Goal: Task Accomplishment & Management: Manage account settings

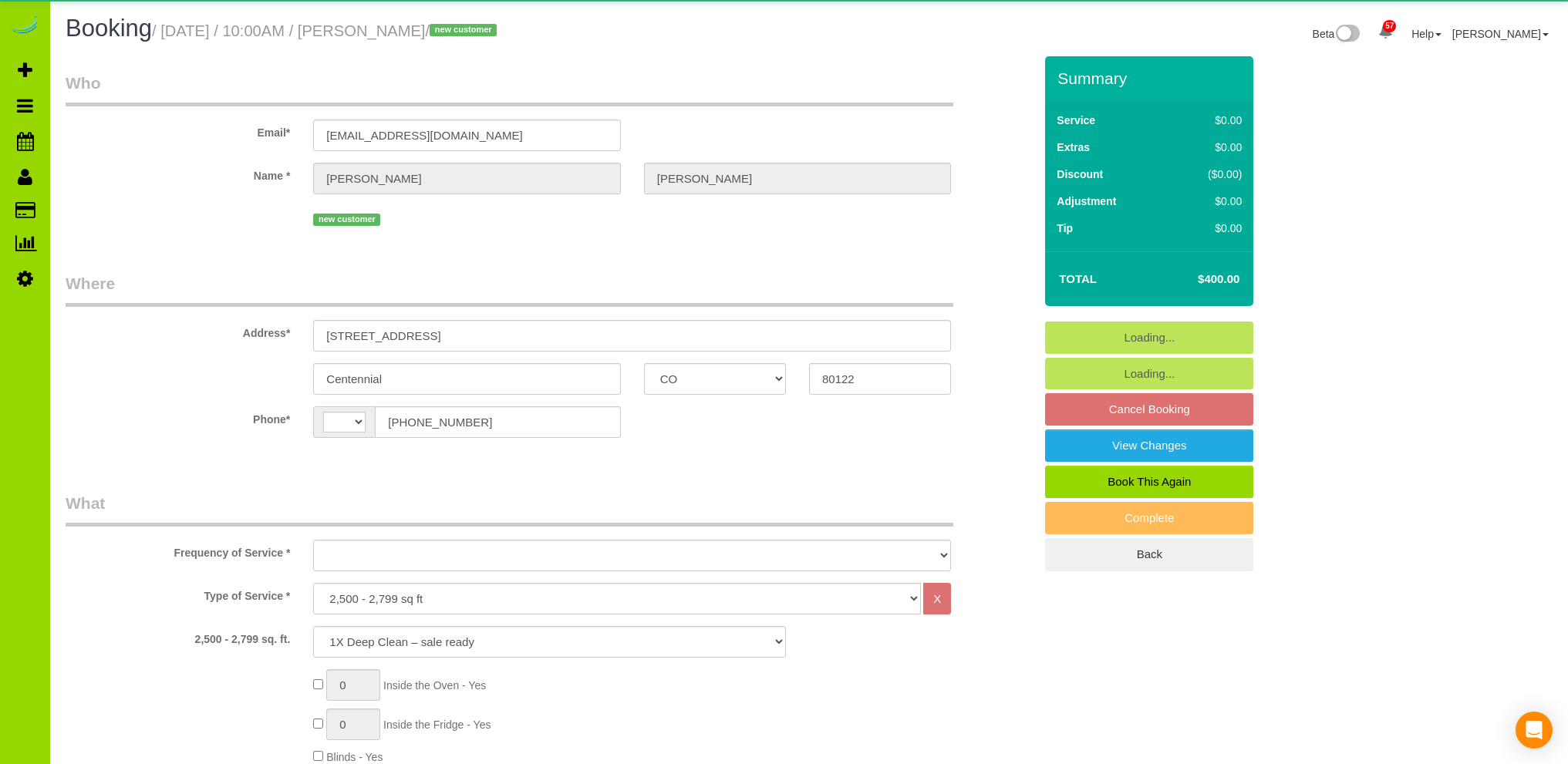
select select "CO"
select select "string:US"
select select "object:1238"
select select "2"
select select "spot1"
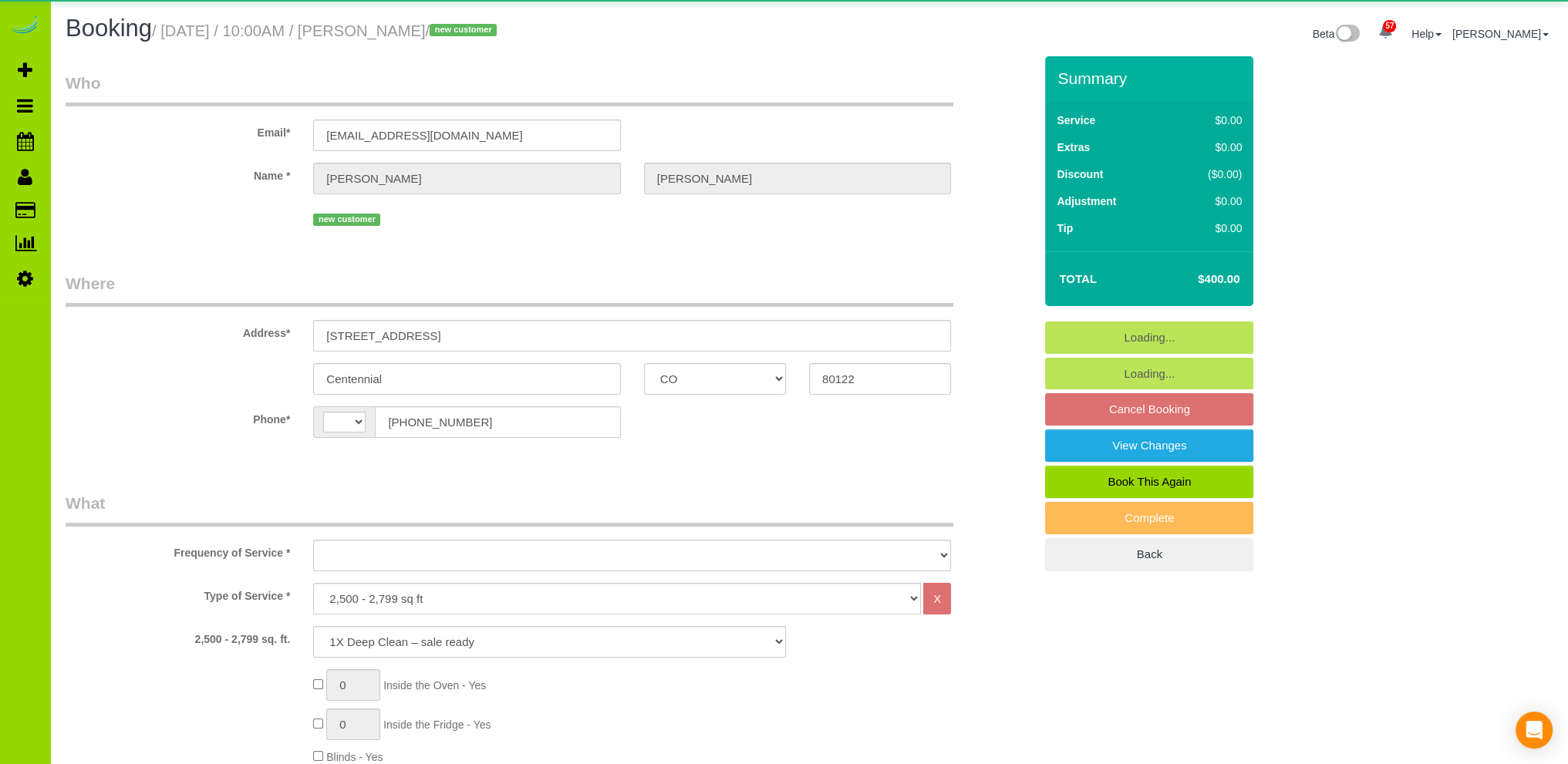
select select "number:4"
select select "number:13"
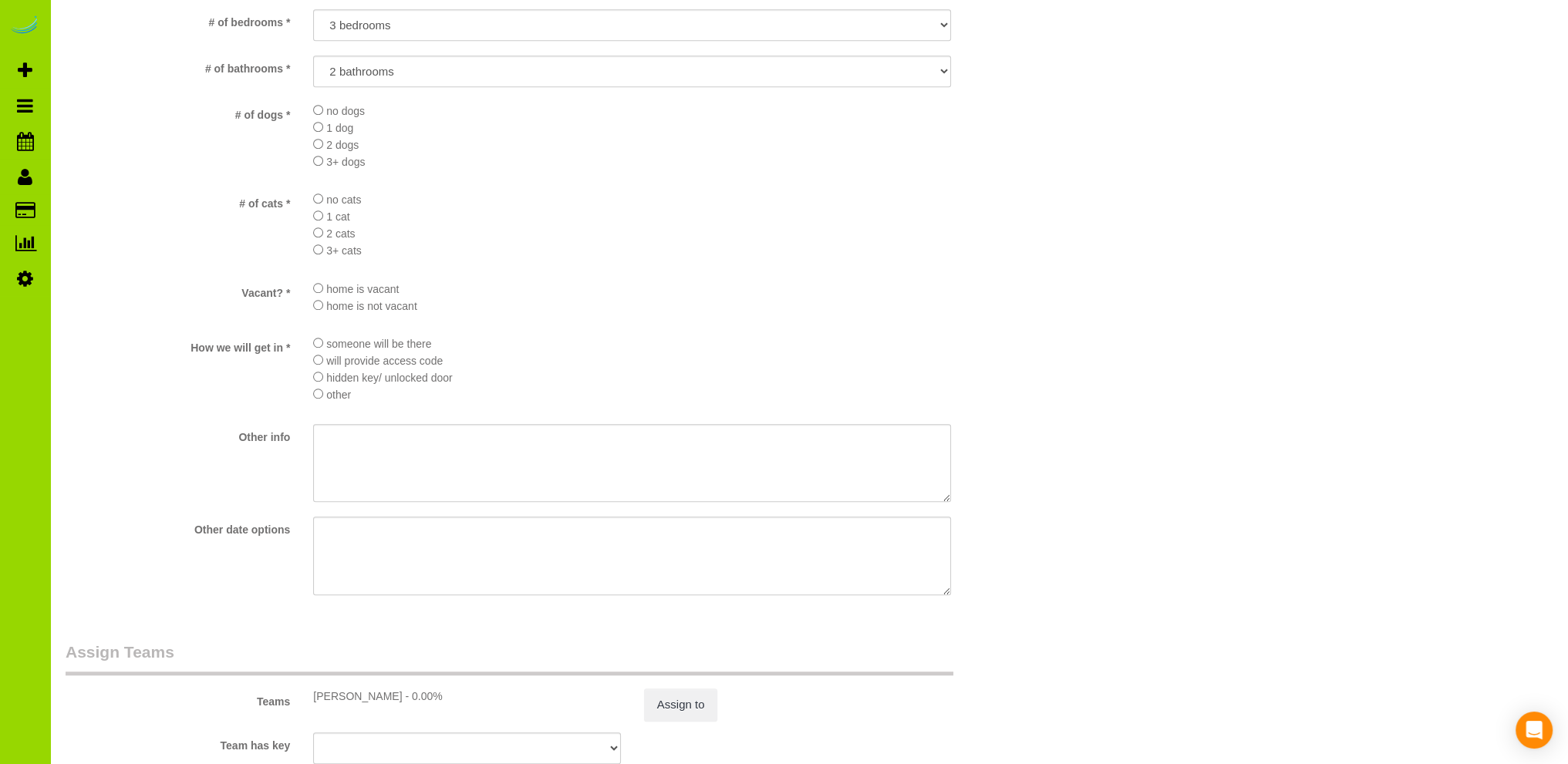
scroll to position [2087, 0]
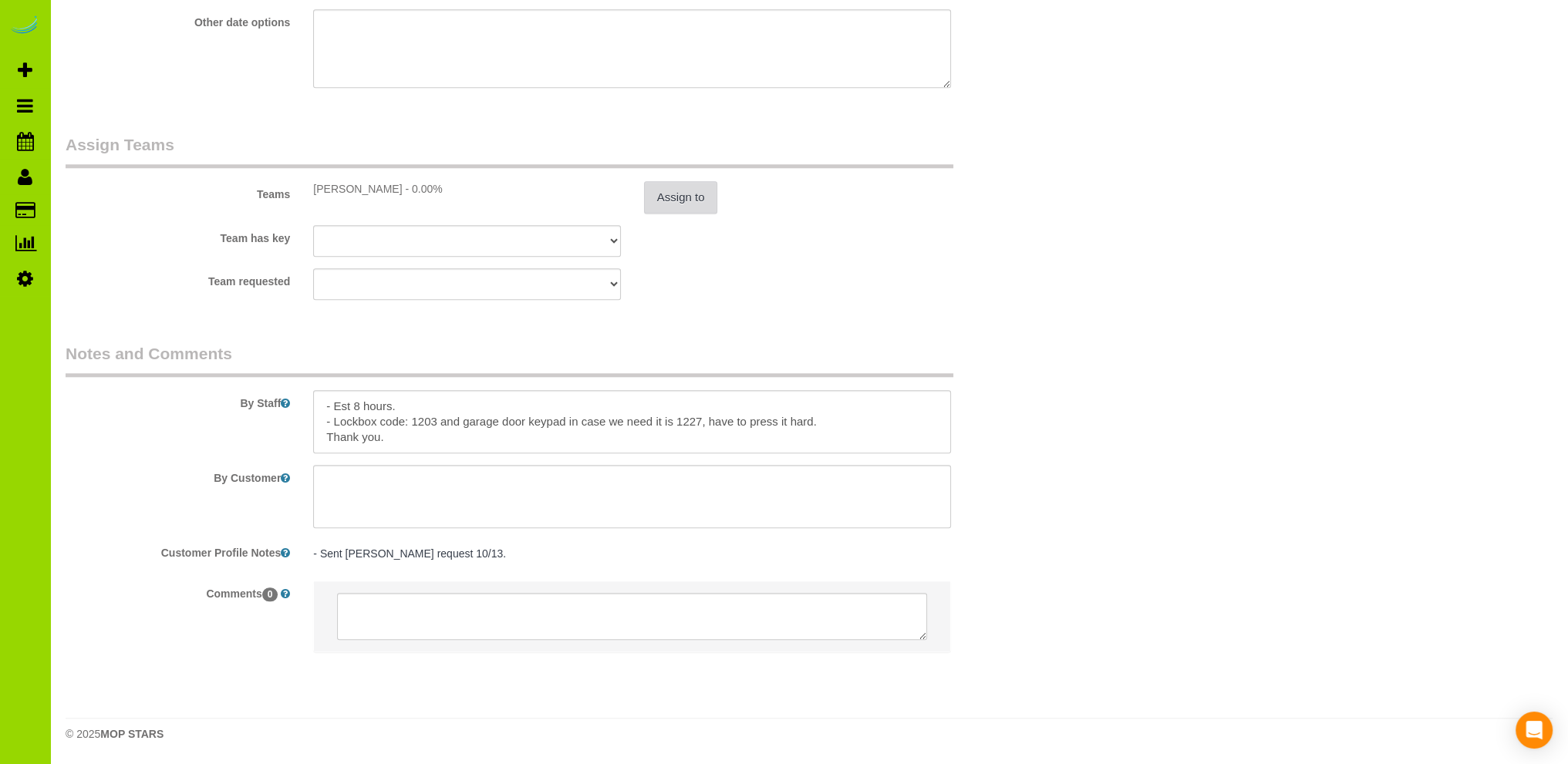
click at [690, 193] on button "Assign to" at bounding box center [681, 197] width 74 height 33
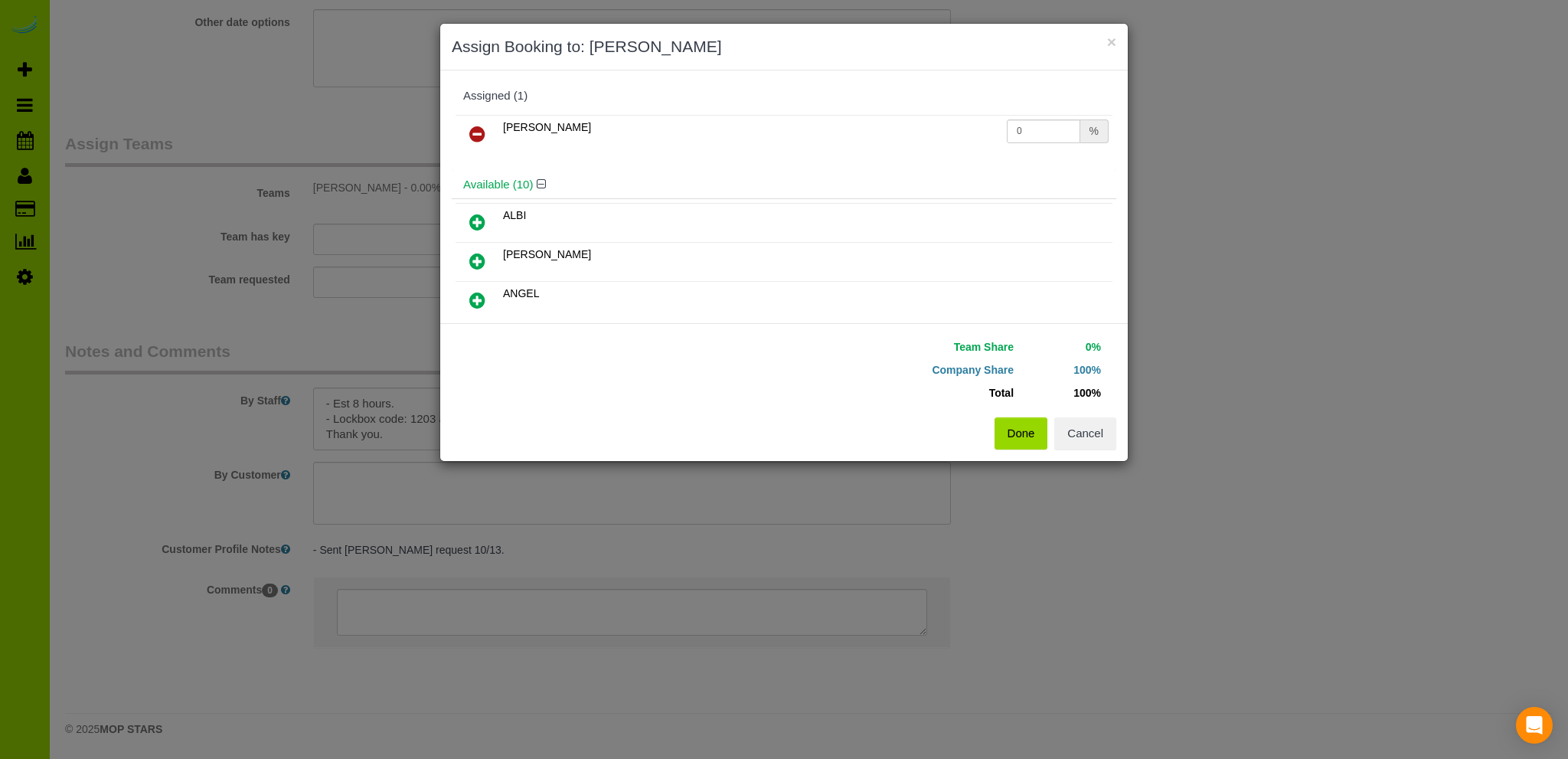
click at [474, 136] on icon at bounding box center [477, 134] width 16 height 19
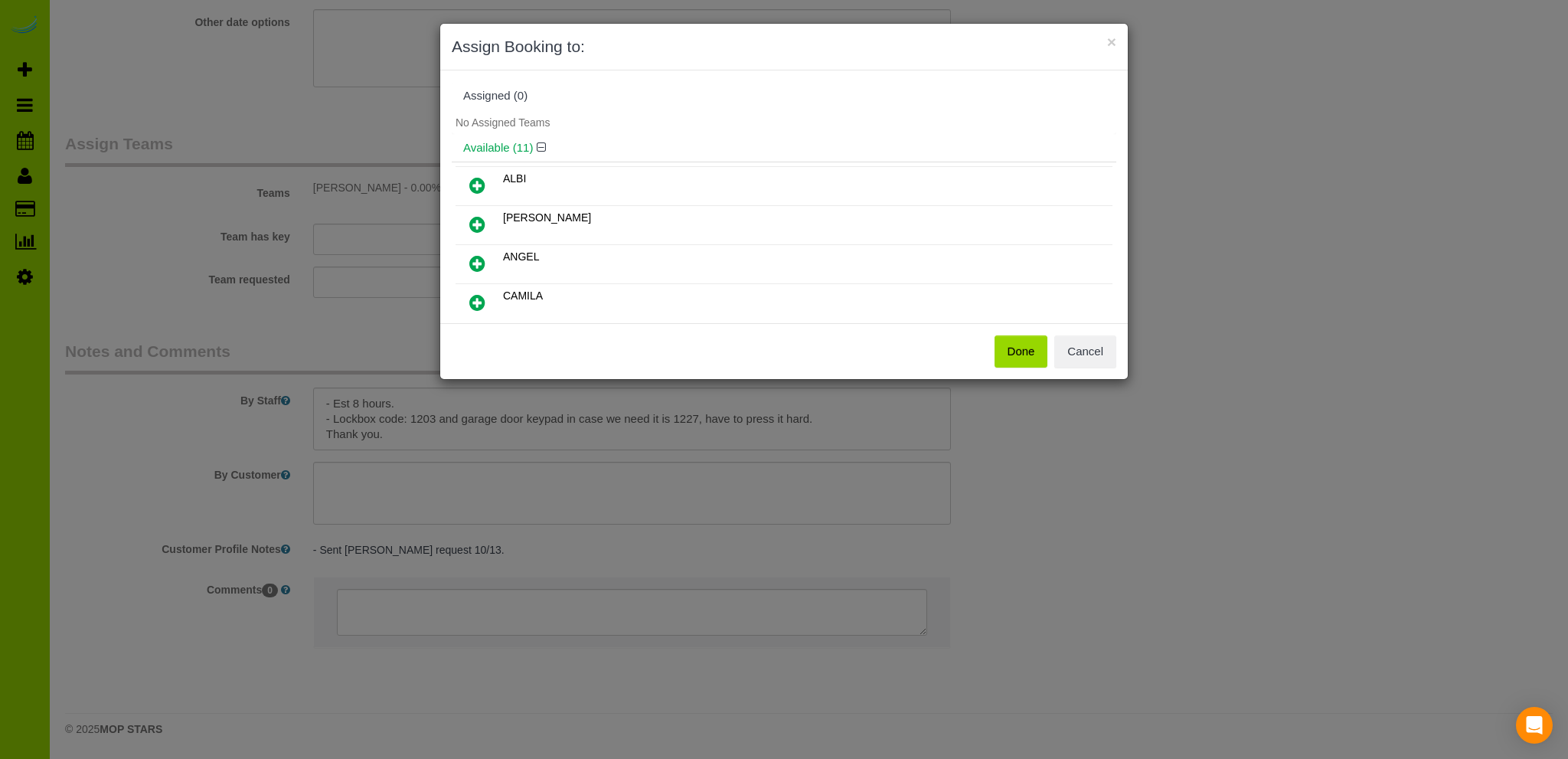
click at [1021, 351] on button "Done" at bounding box center [1021, 351] width 54 height 32
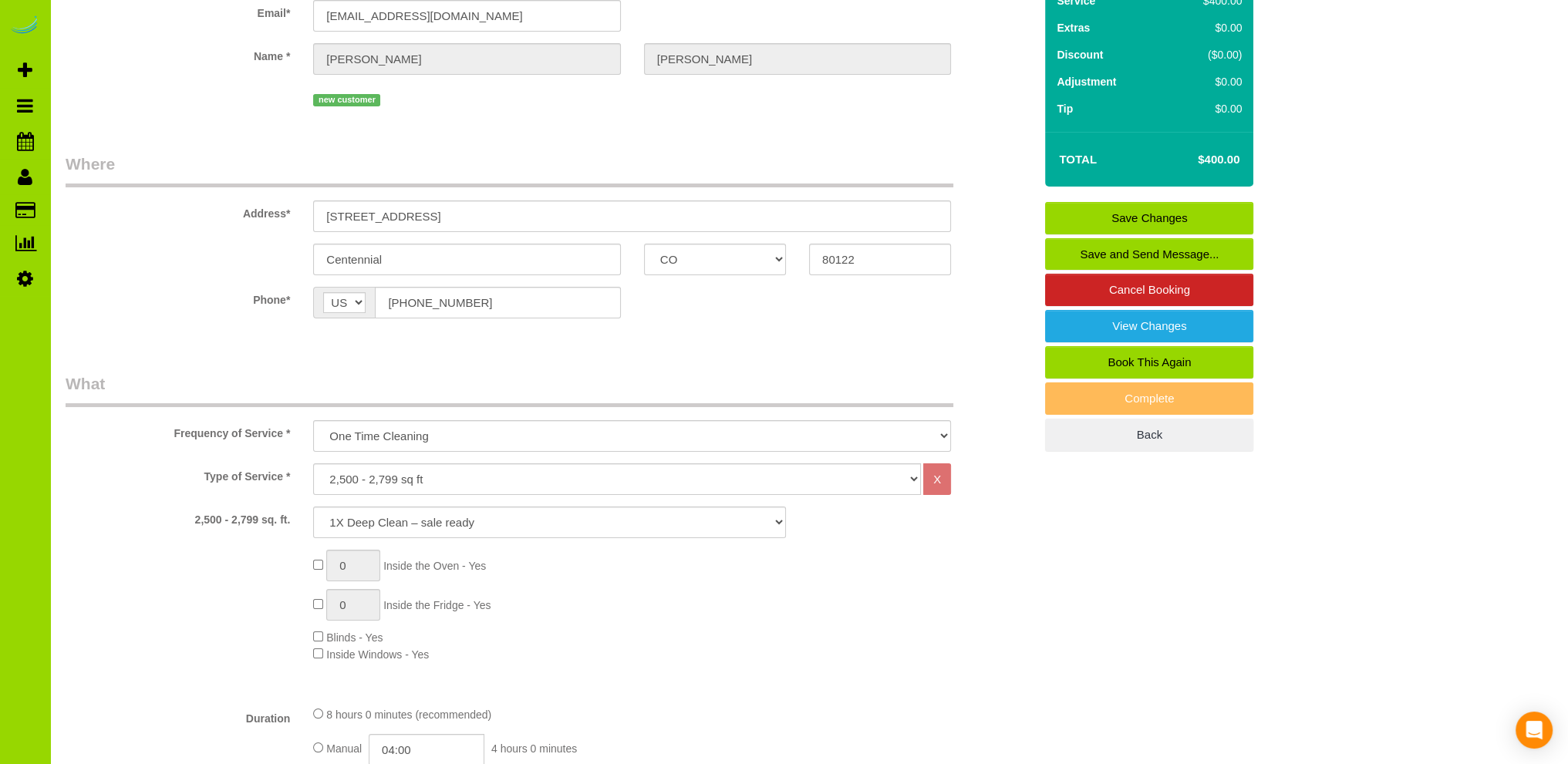
scroll to position [0, 0]
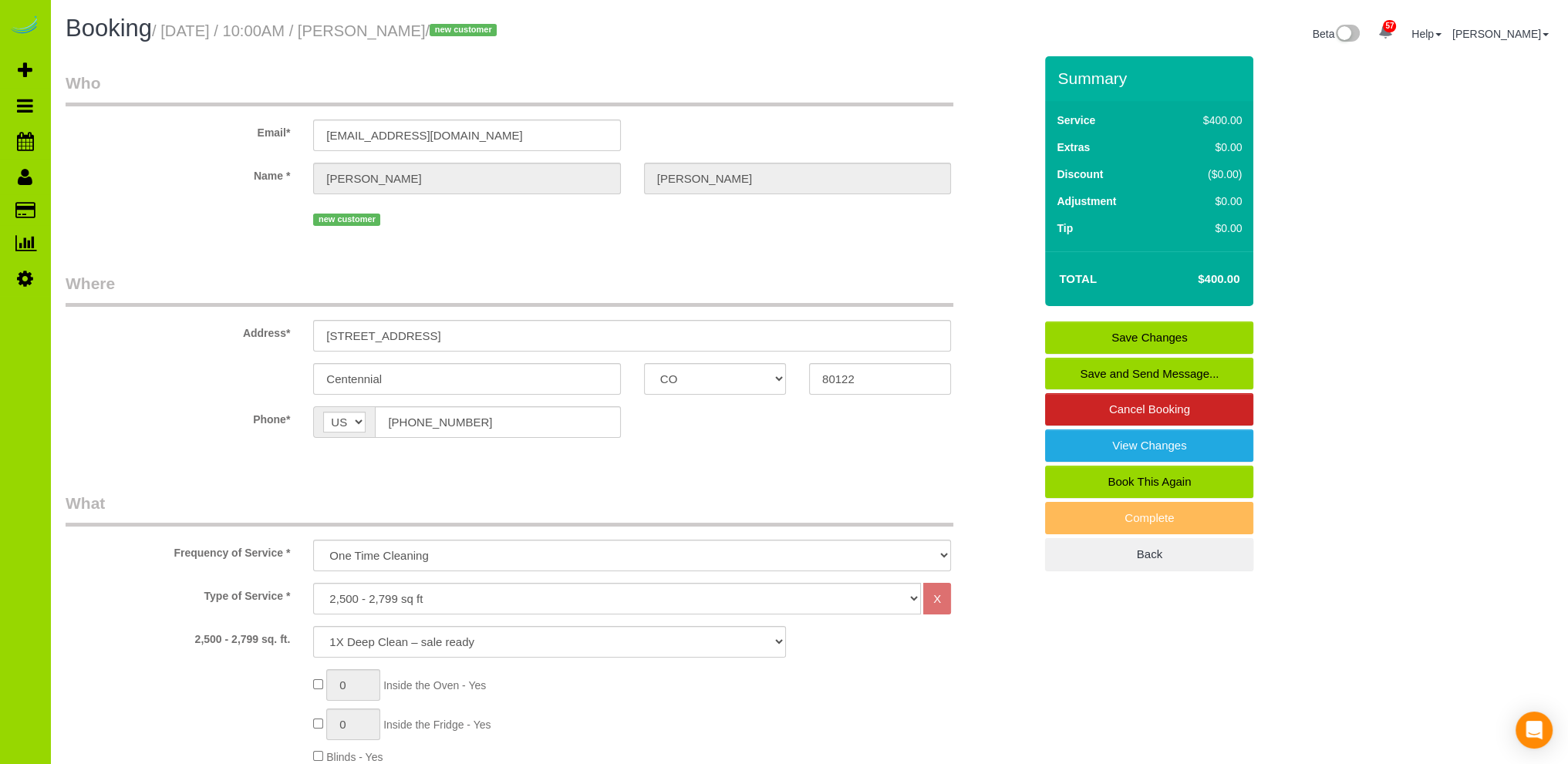
click at [1133, 337] on link "Save Changes" at bounding box center [1149, 337] width 208 height 33
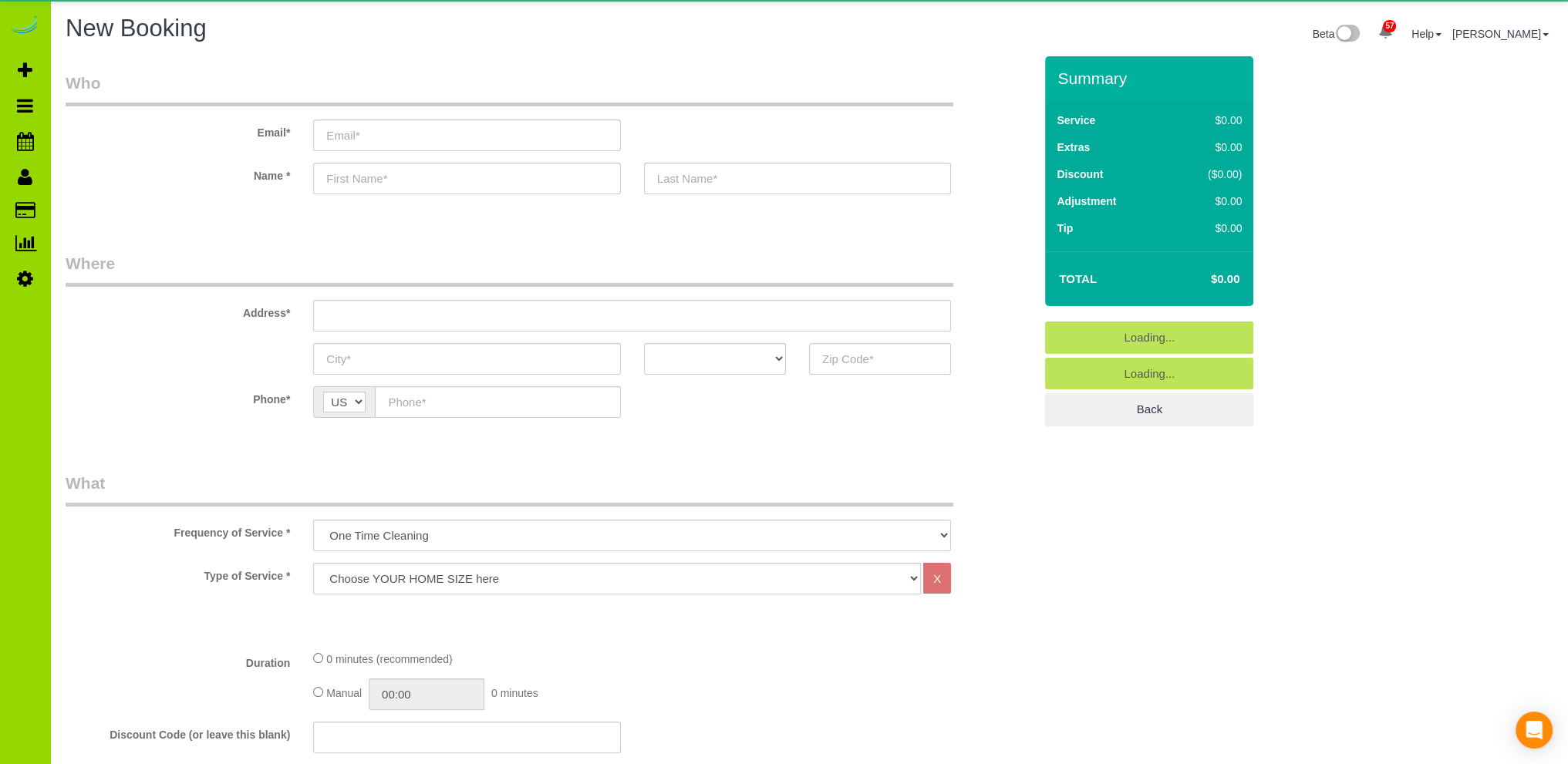
select select "object:1926"
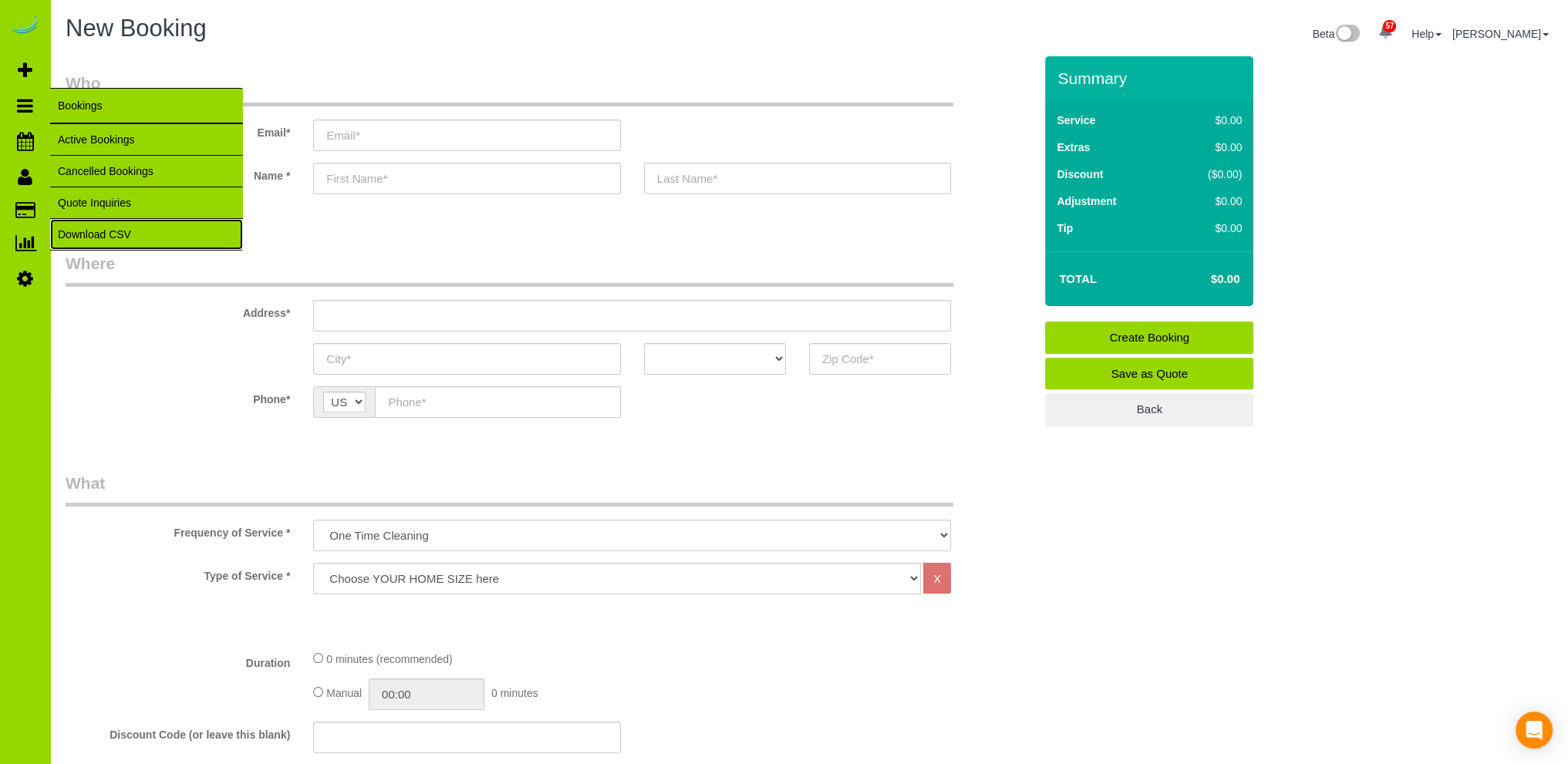
click at [102, 227] on link "Download CSV" at bounding box center [146, 234] width 192 height 31
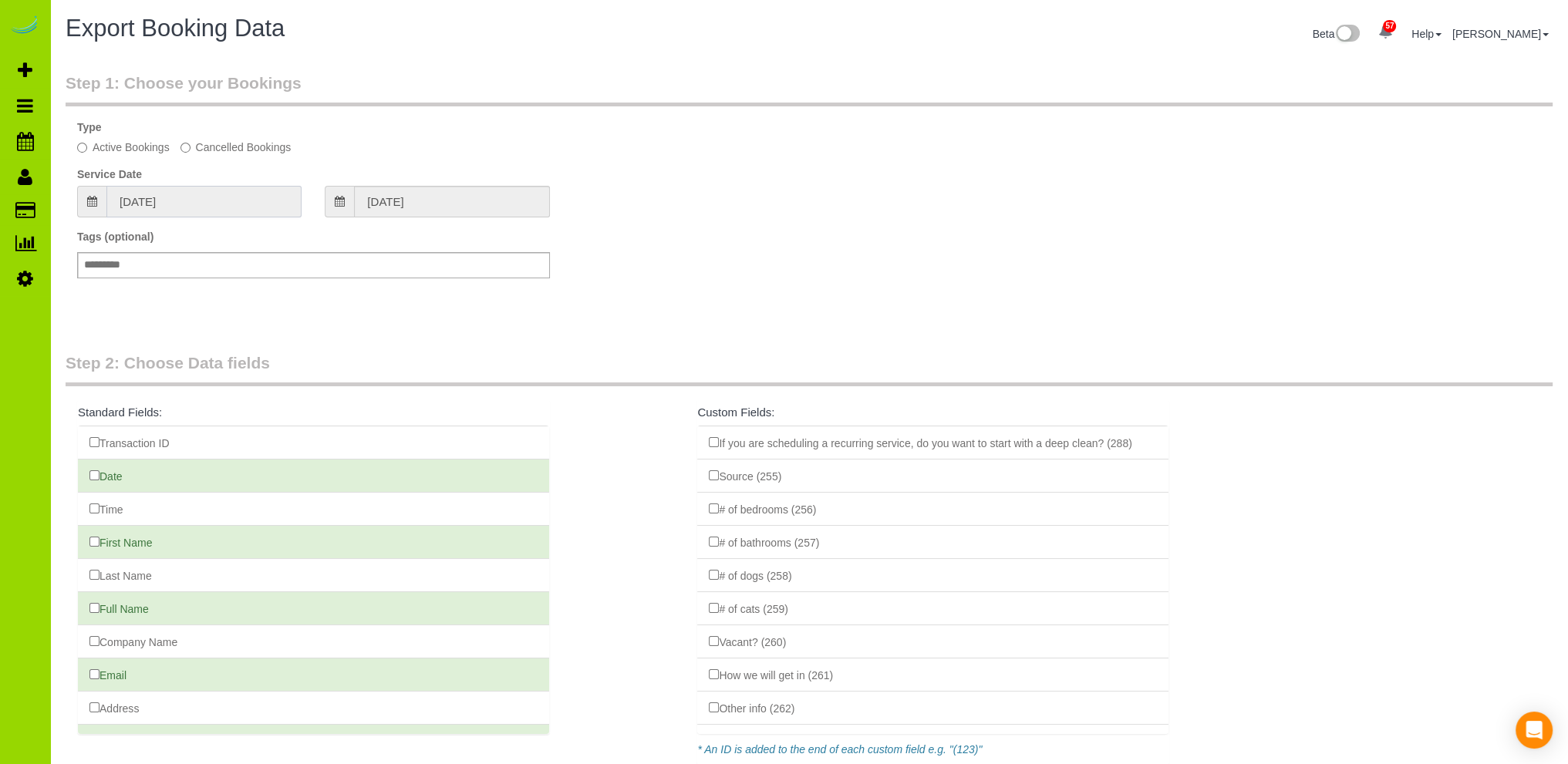
click at [155, 199] on input "[DATE]" at bounding box center [204, 201] width 195 height 32
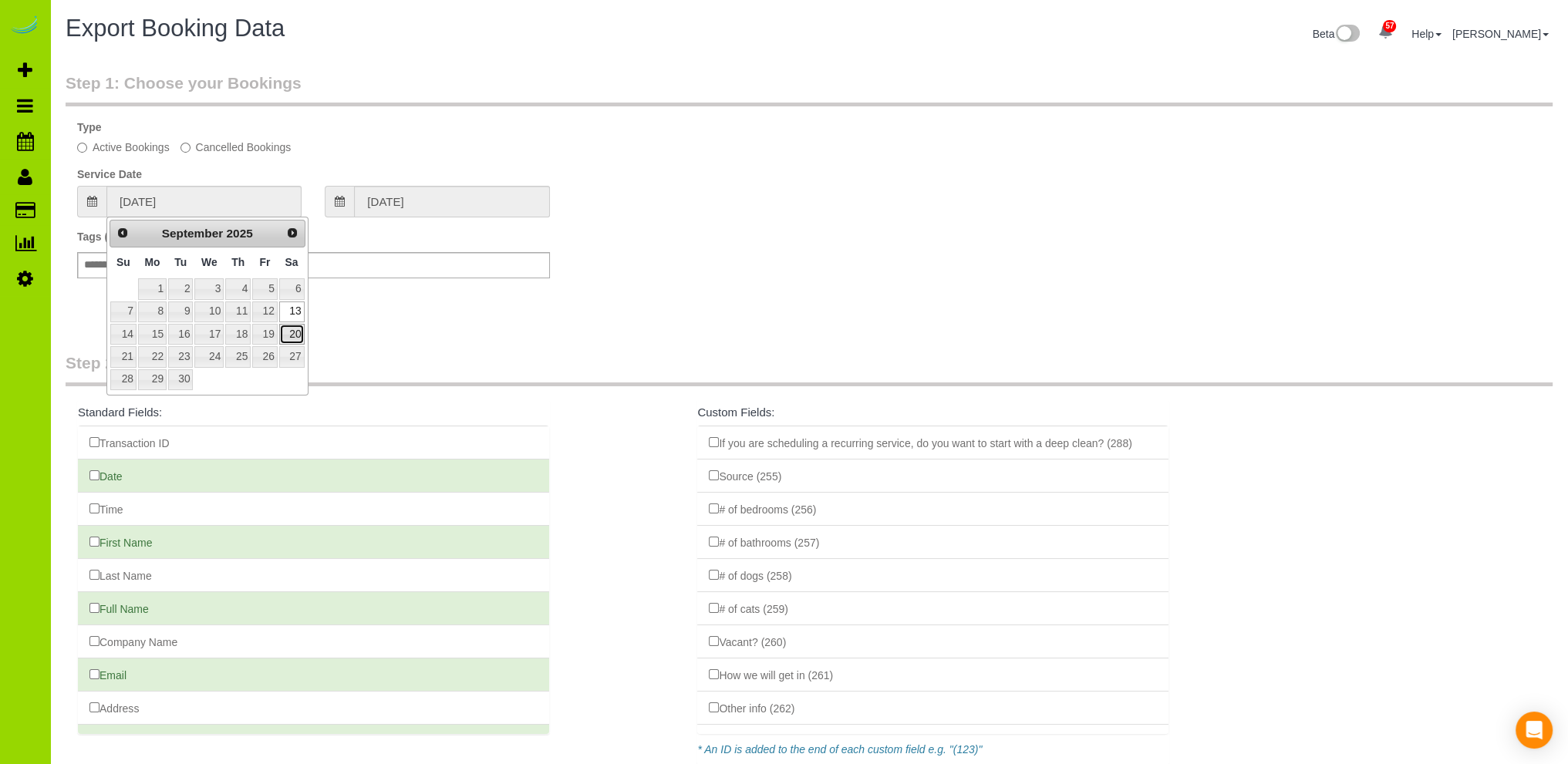
click at [295, 330] on link "20" at bounding box center [292, 334] width 26 height 21
type input "[DATE]"
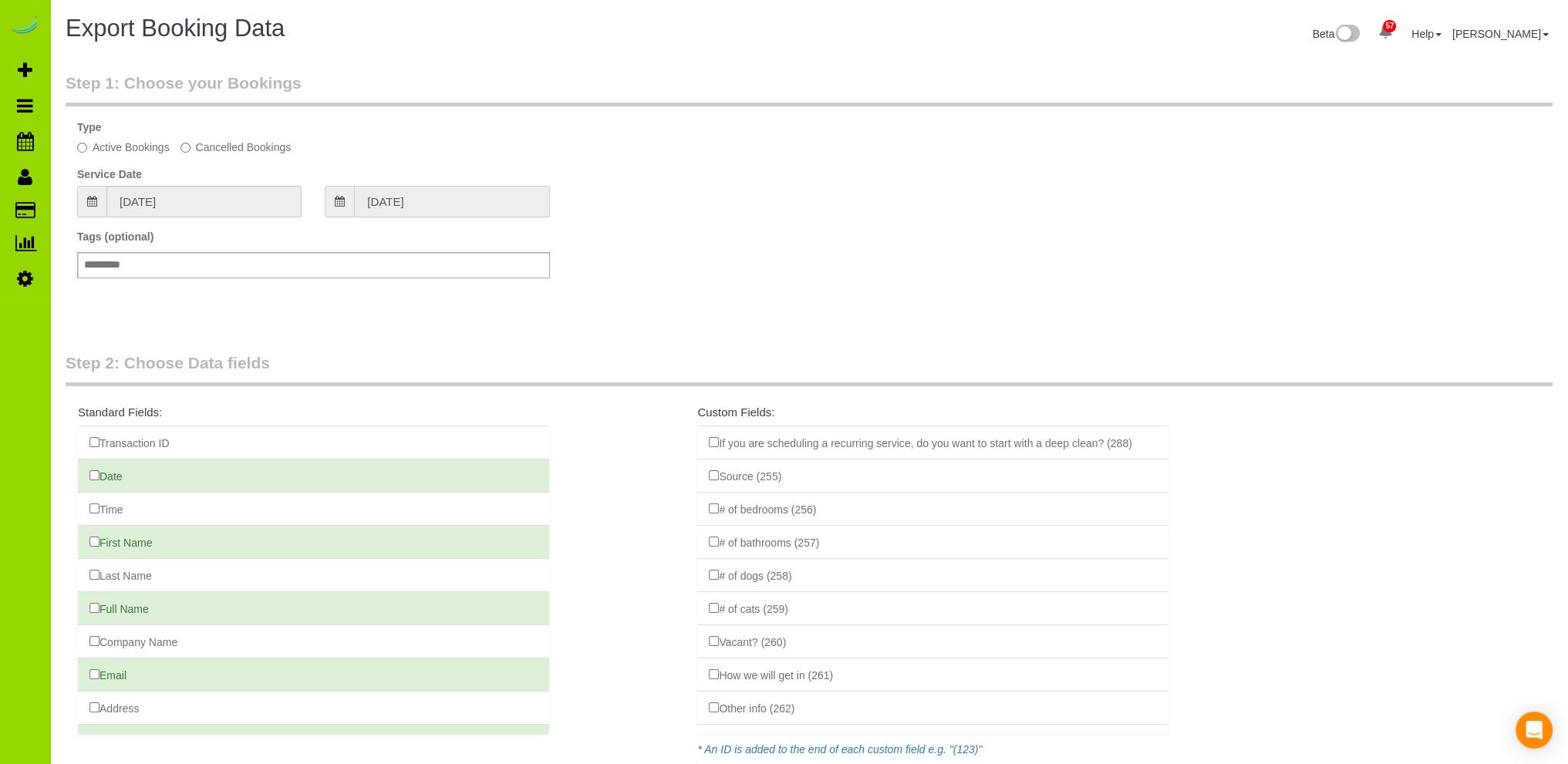
click at [380, 199] on input "[DATE]" at bounding box center [451, 201] width 195 height 32
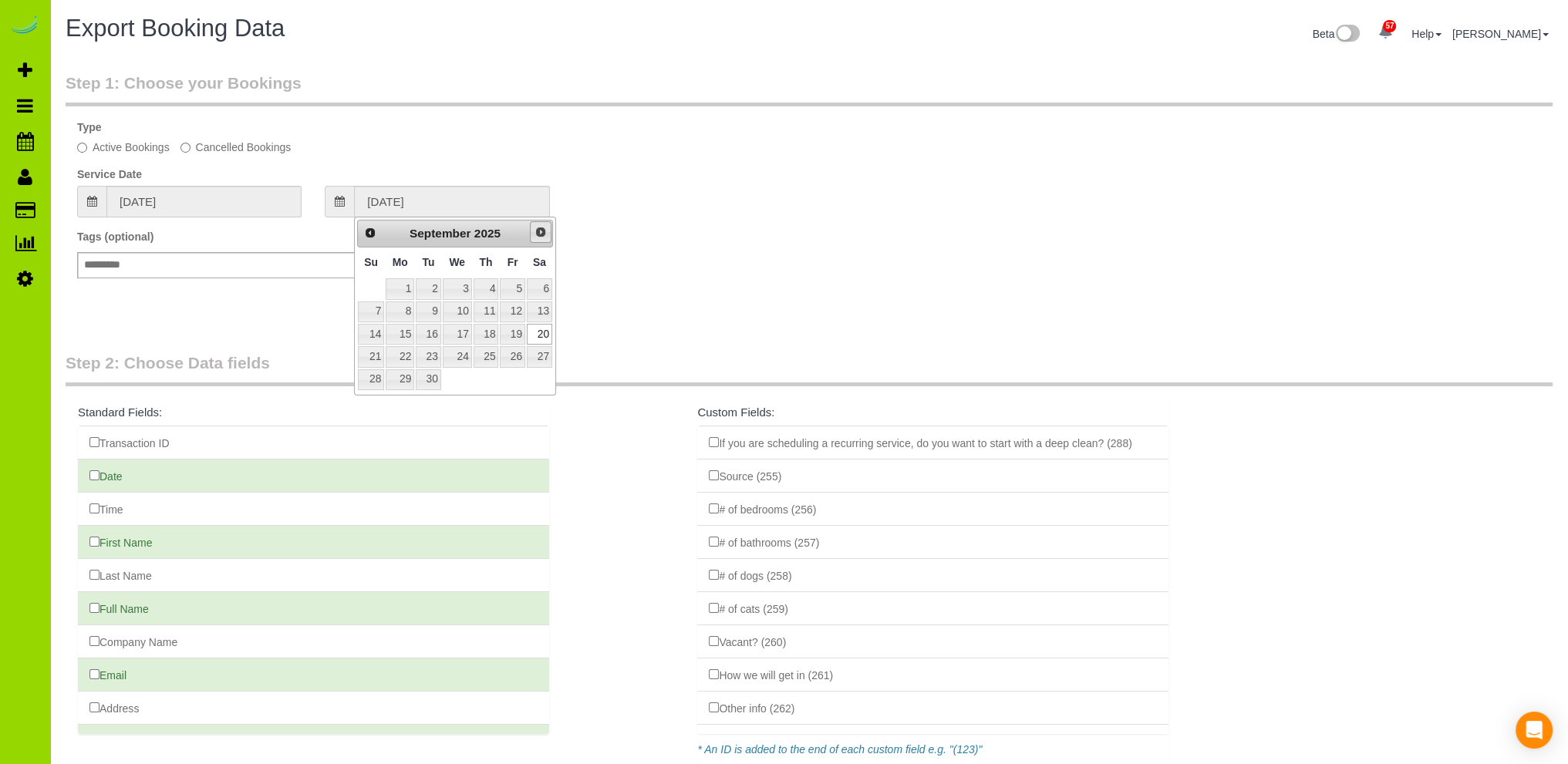
click at [543, 236] on span "Next" at bounding box center [540, 232] width 12 height 12
click at [517, 287] on link "3" at bounding box center [512, 288] width 25 height 21
type input "[DATE]"
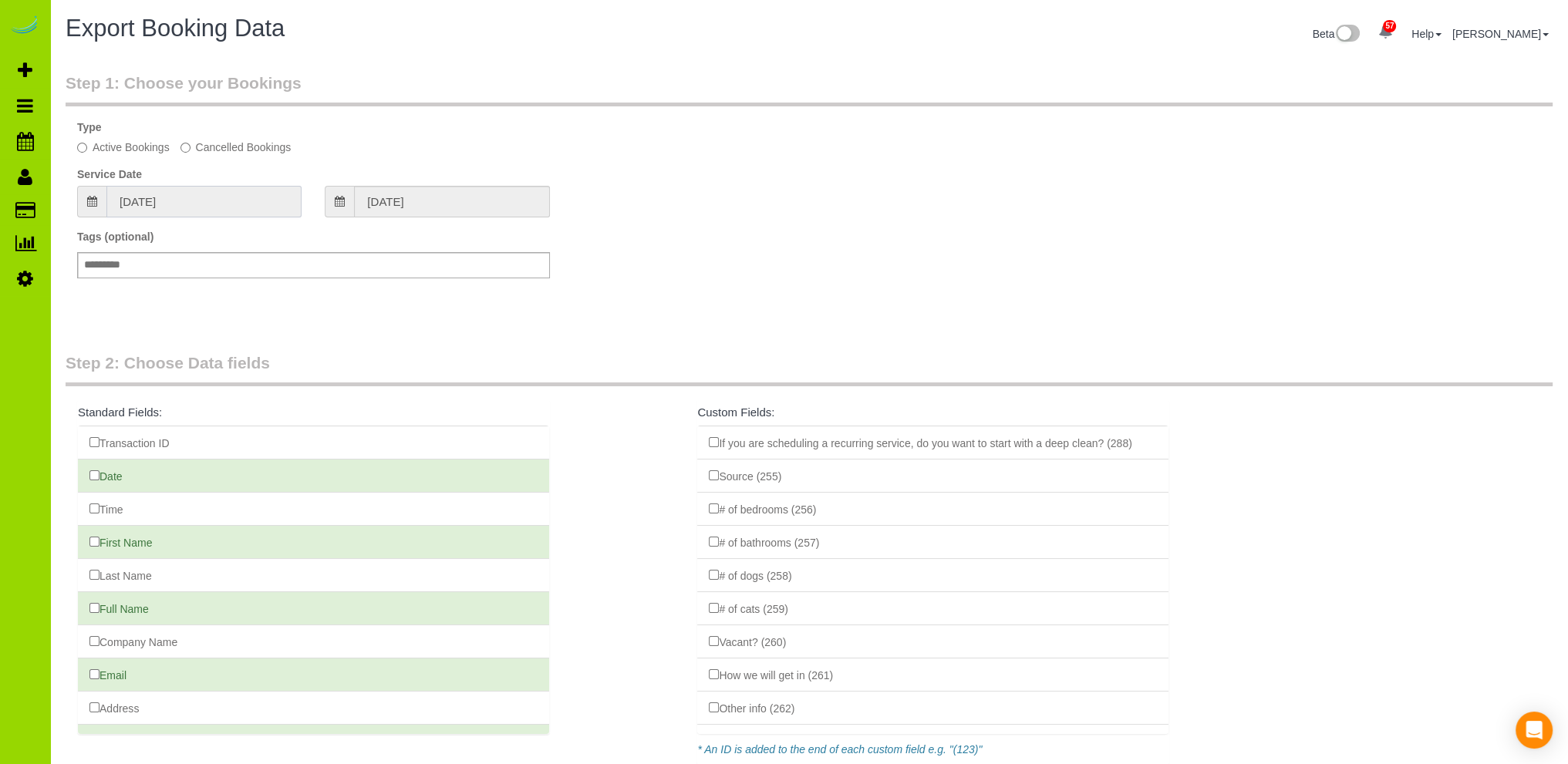
click at [253, 205] on input "[DATE]" at bounding box center [204, 201] width 195 height 32
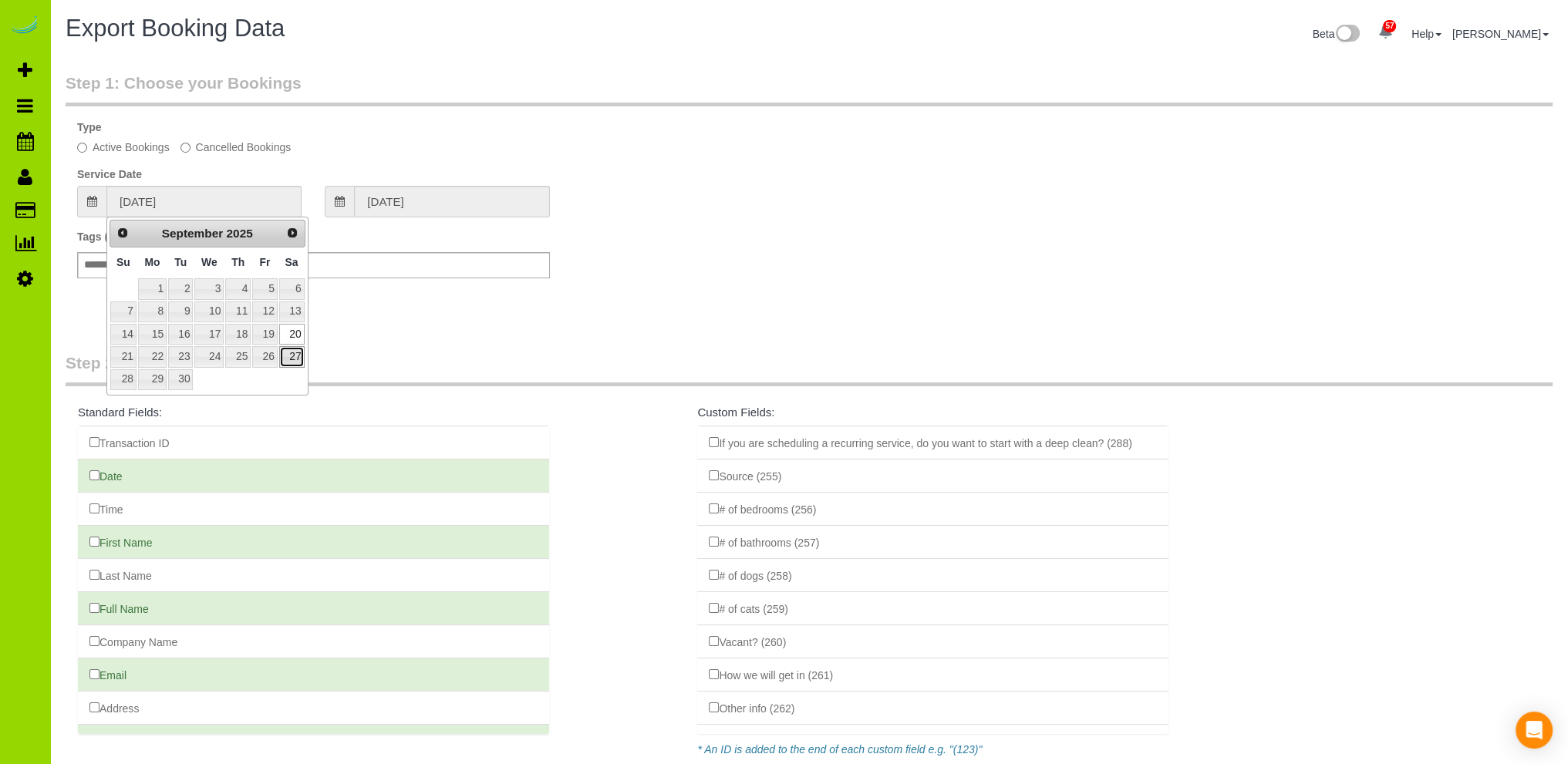
click at [290, 358] on link "27" at bounding box center [292, 356] width 26 height 21
type input "[DATE]"
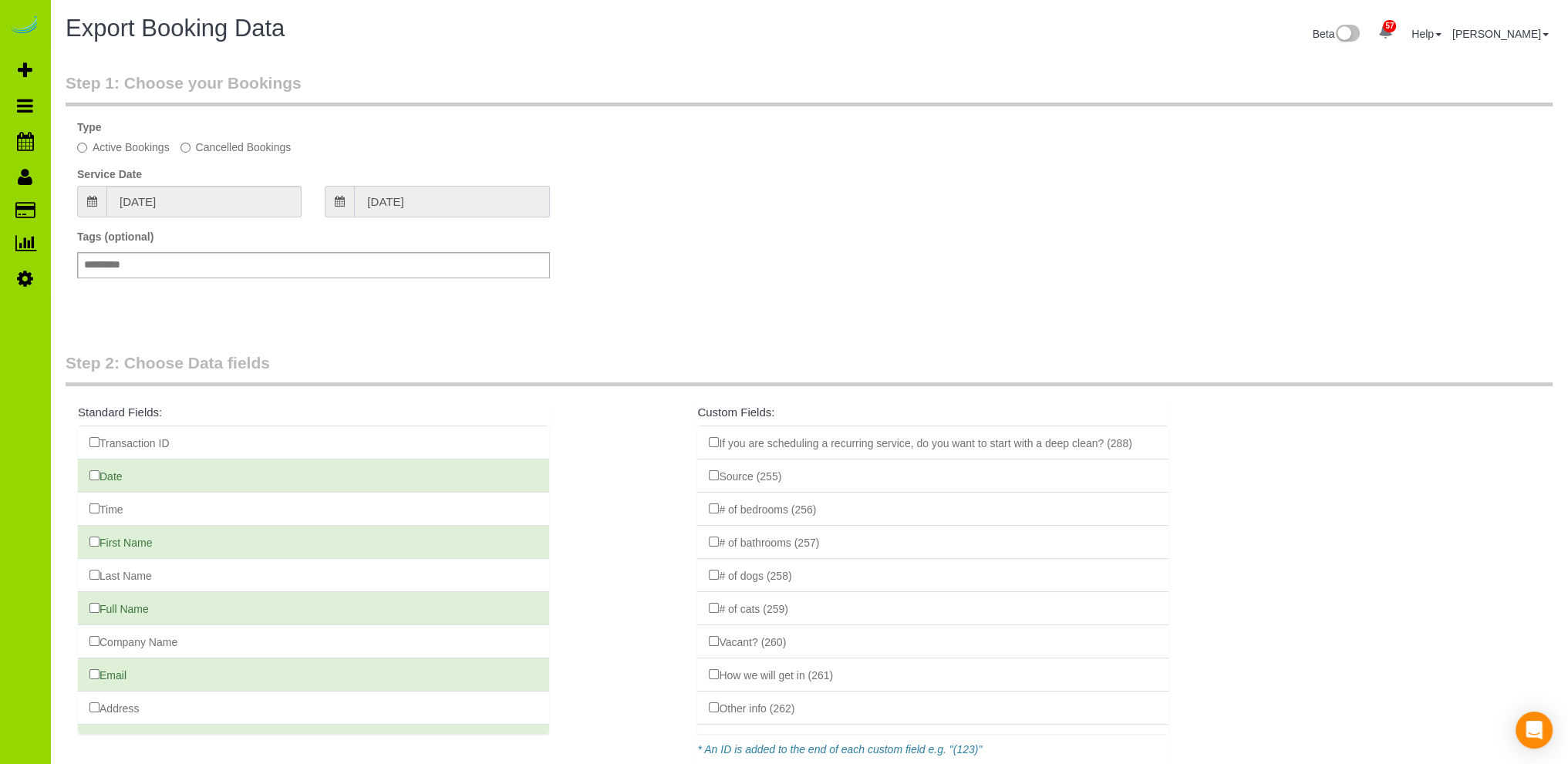
click at [412, 193] on input "[DATE]" at bounding box center [451, 201] width 195 height 32
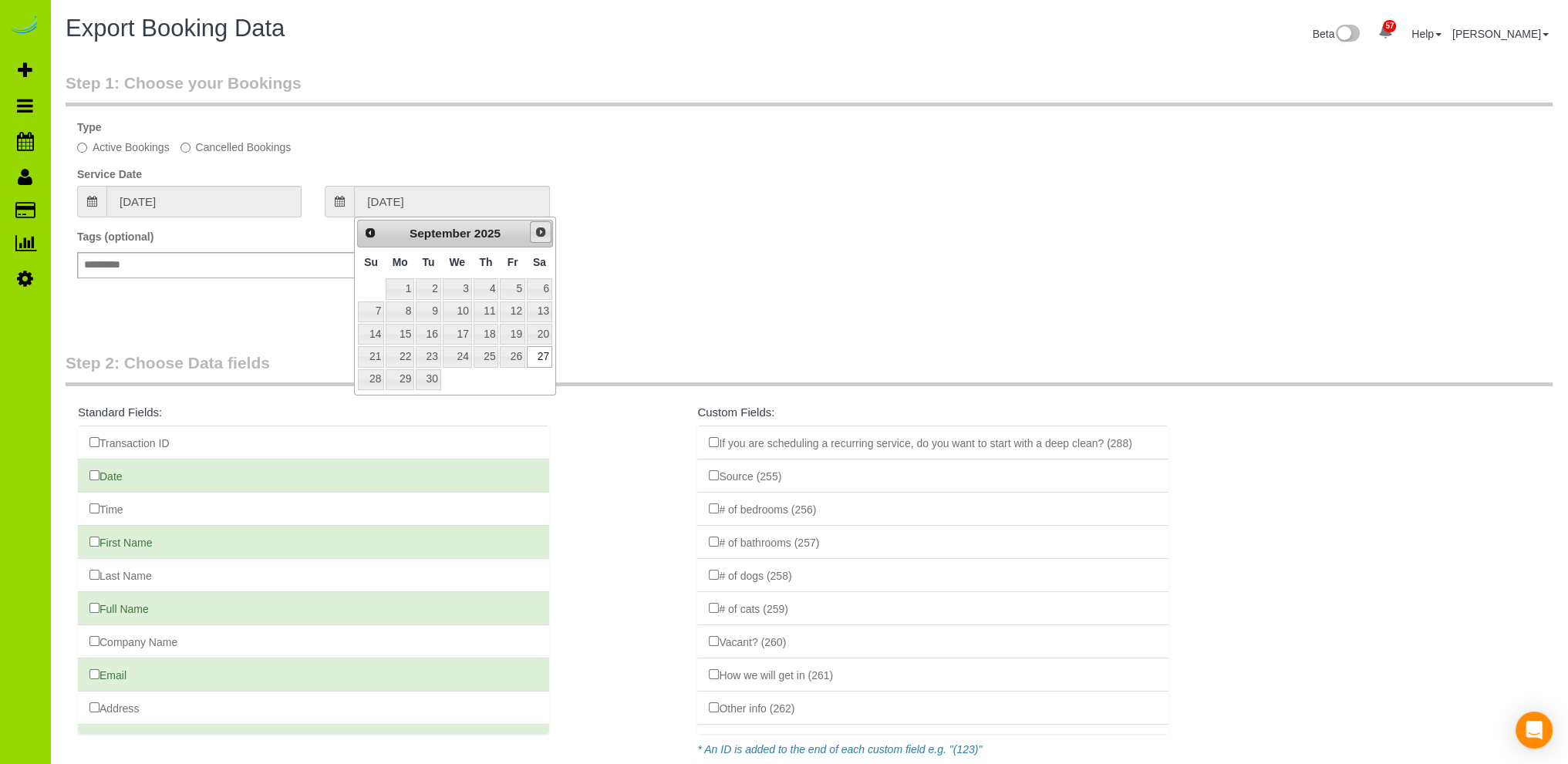
click at [540, 230] on span "Next" at bounding box center [540, 232] width 12 height 12
click at [514, 304] on link "10" at bounding box center [512, 312] width 25 height 21
type input "[DATE]"
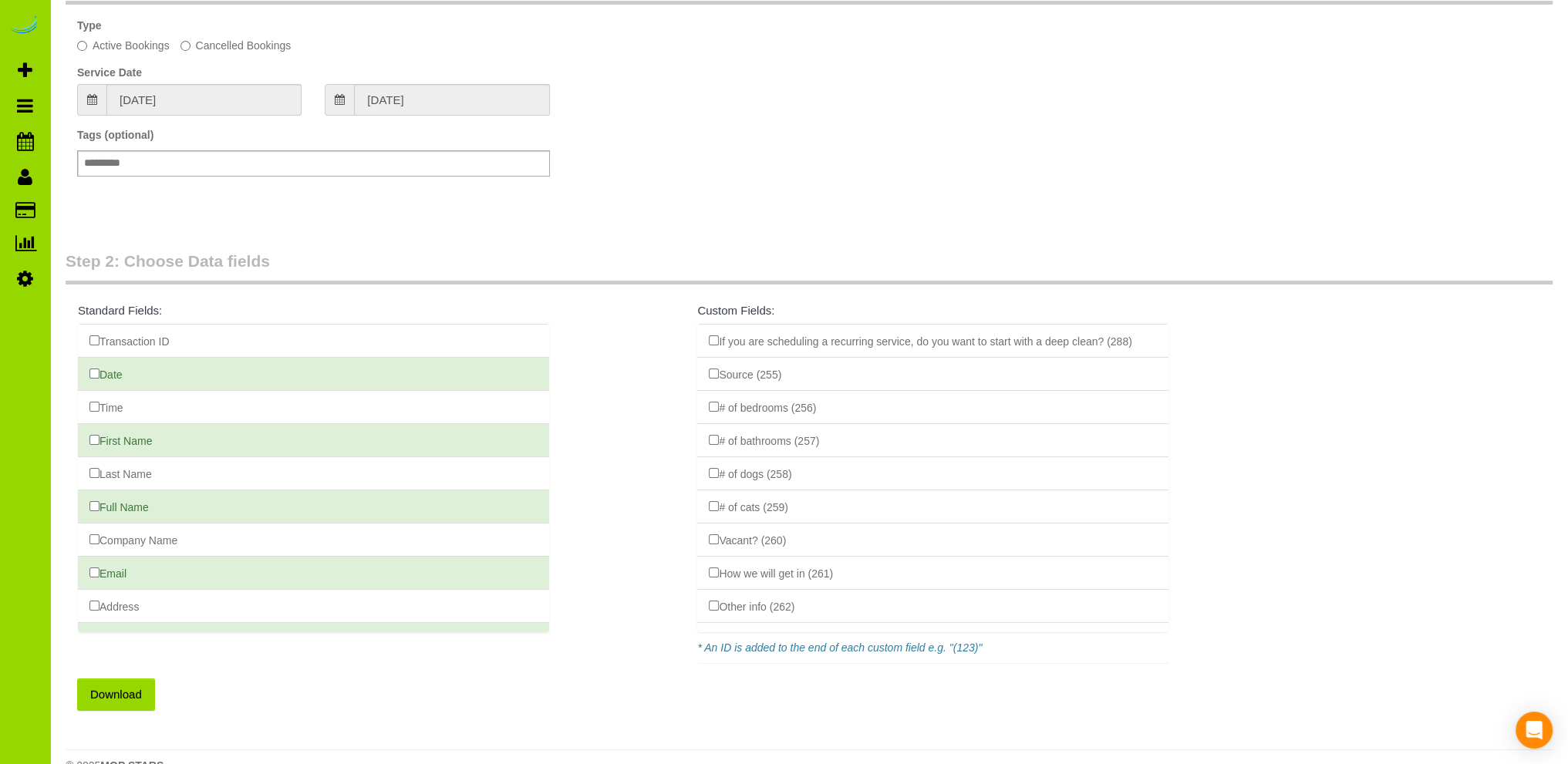
scroll to position [131, 0]
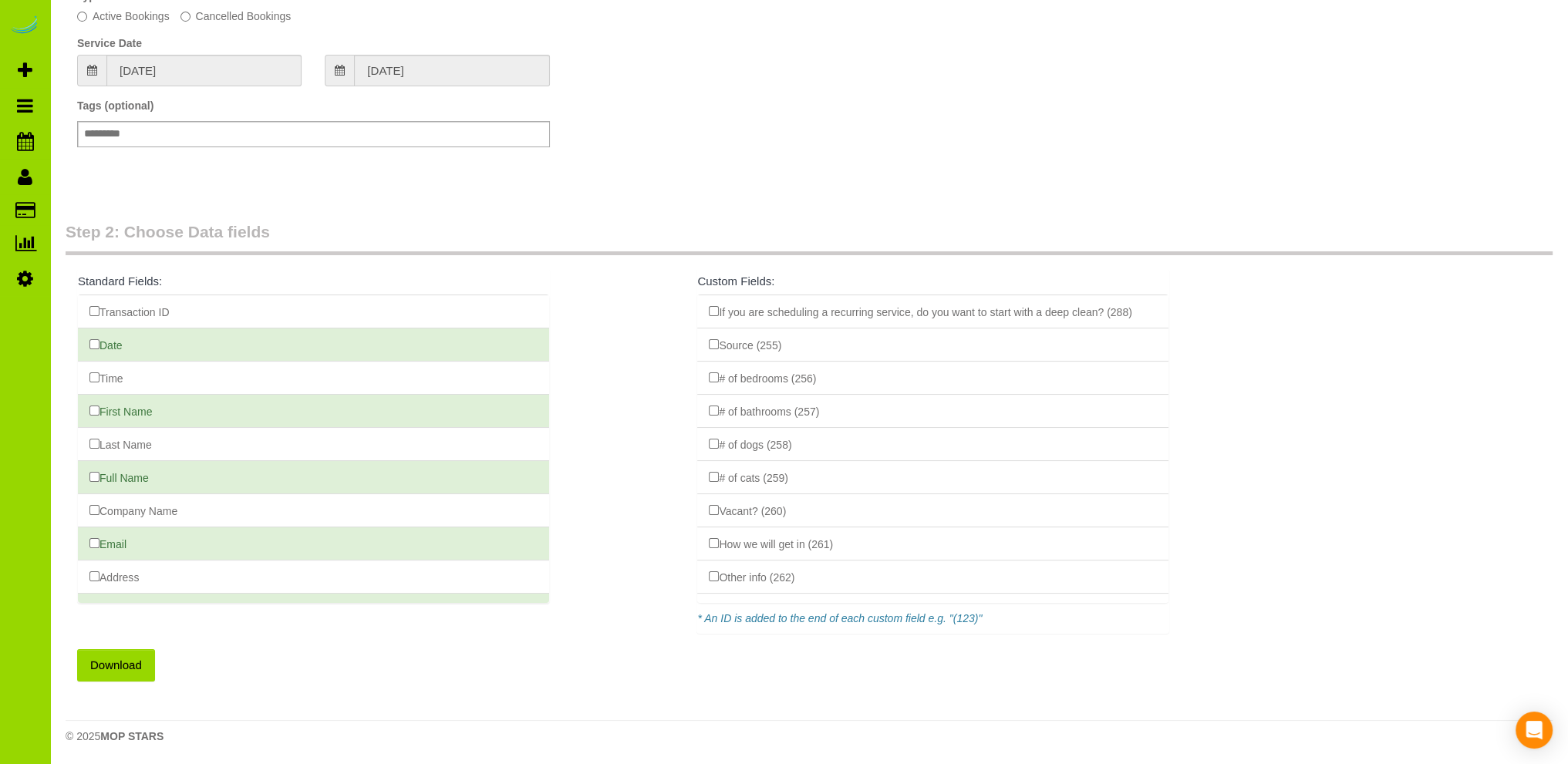
click at [111, 664] on button "Download" at bounding box center [116, 665] width 78 height 33
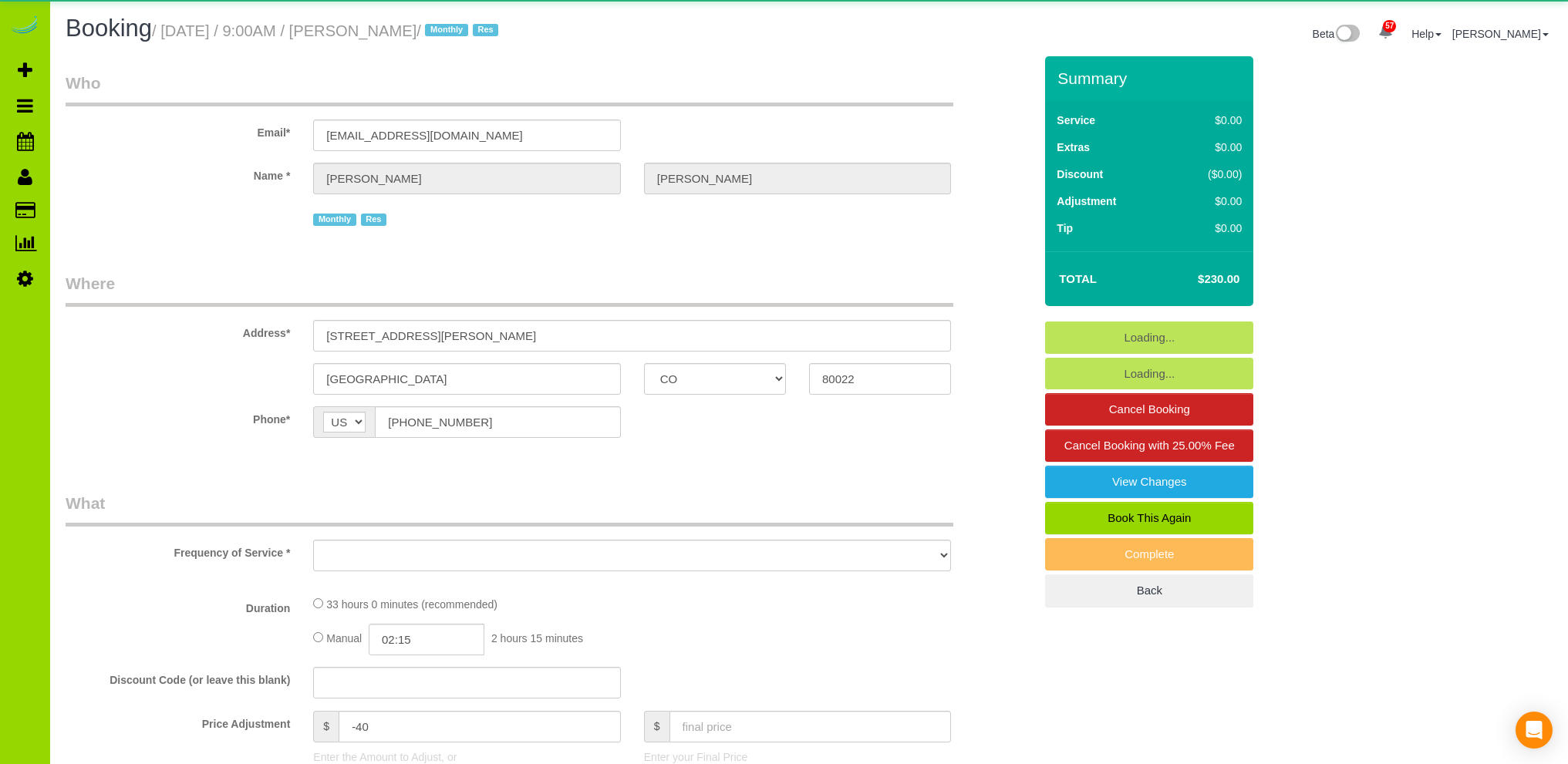
select select "CO"
select select "object:1085"
select select "number:6"
select select "number:16"
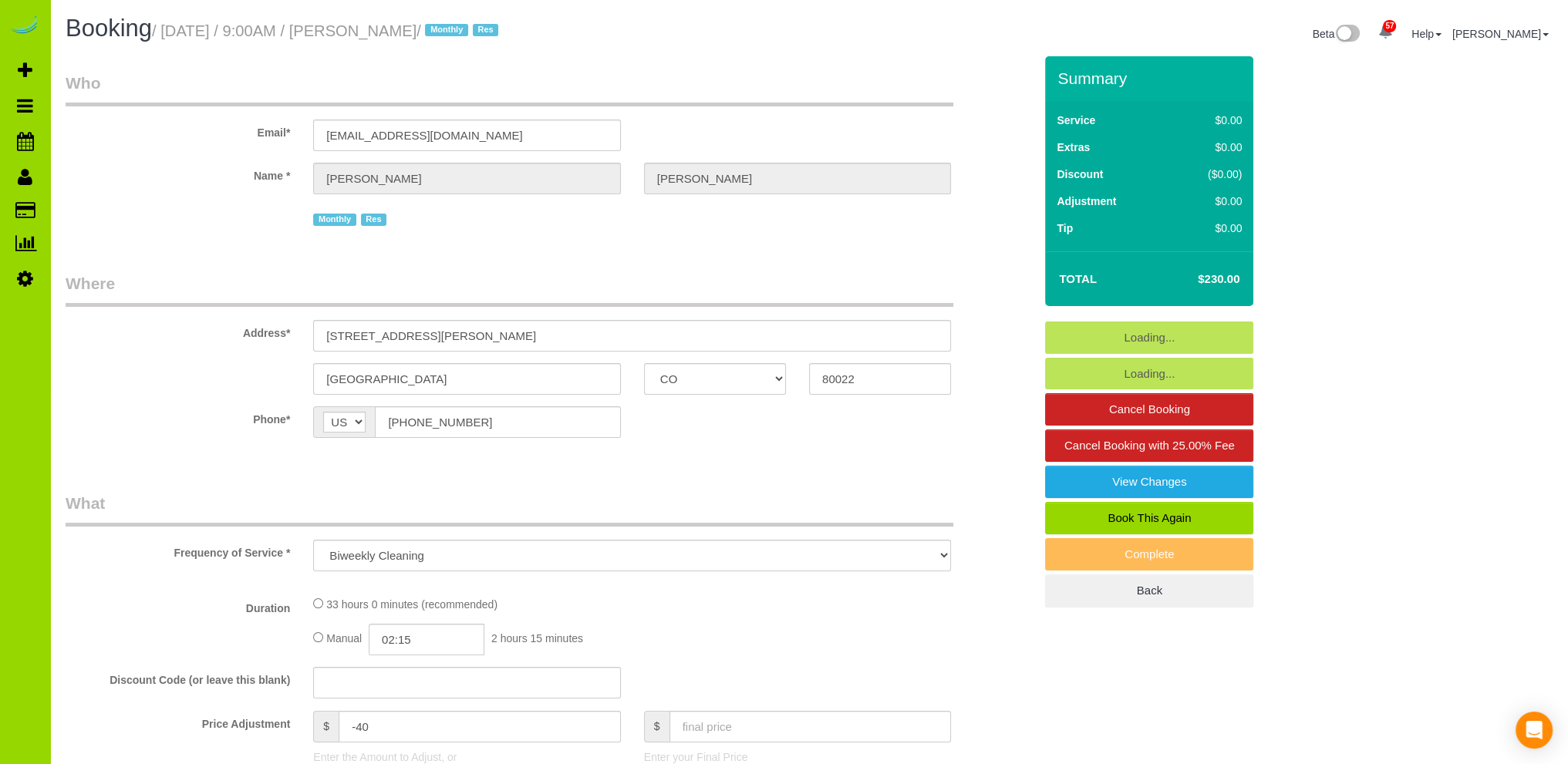
select select "6"
select select "spot1"
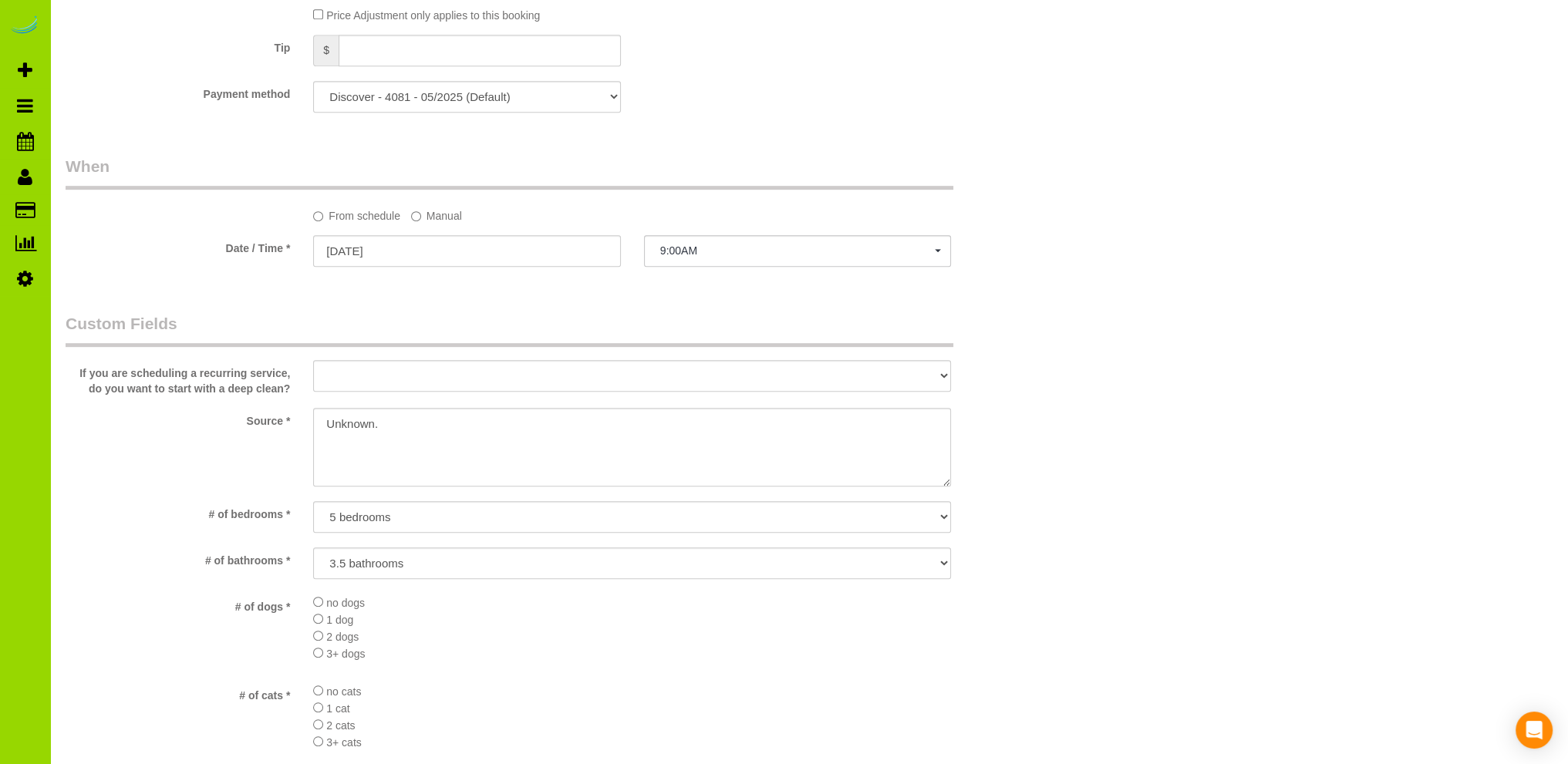
scroll to position [1850, 0]
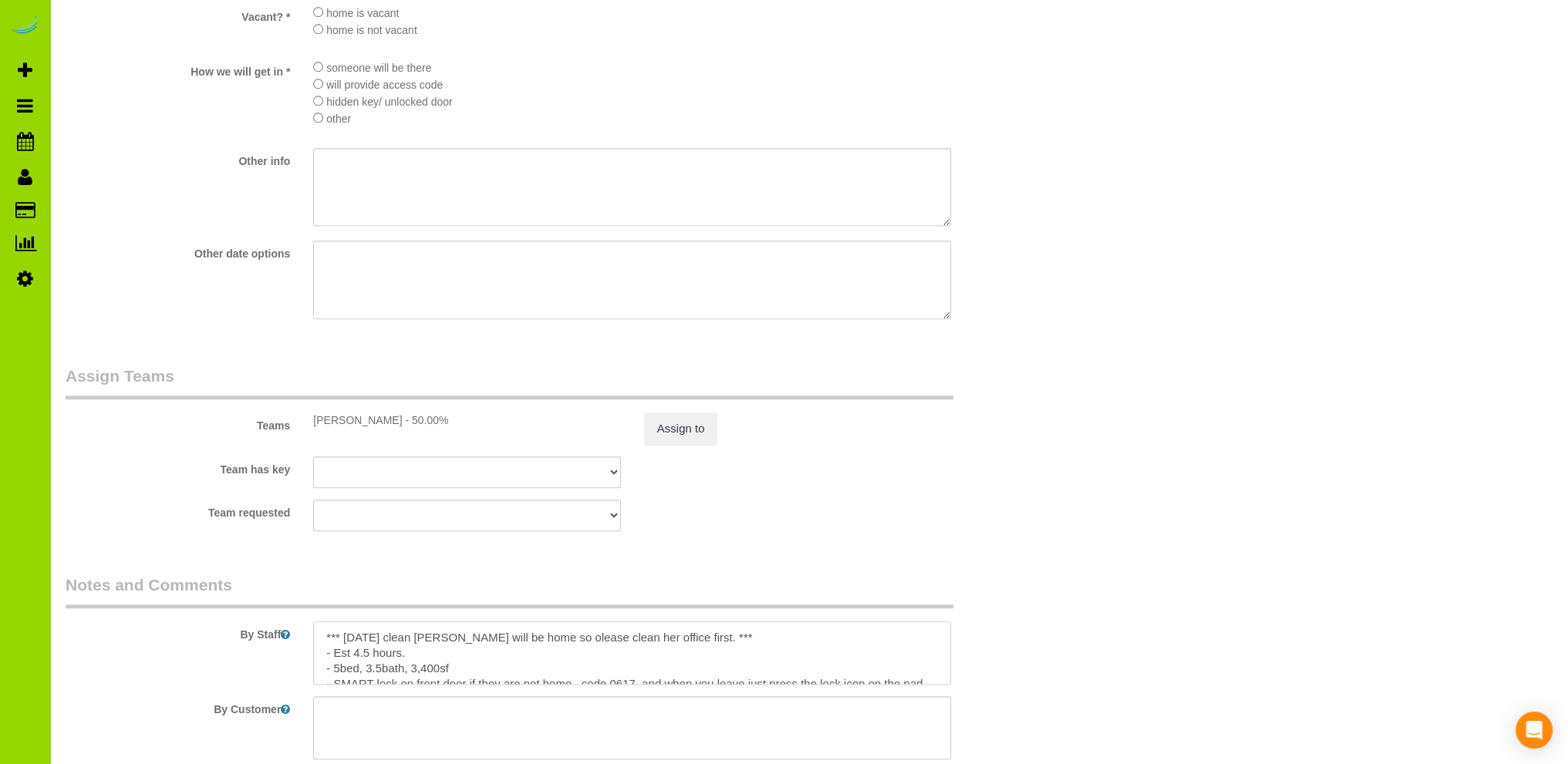
drag, startPoint x: 381, startPoint y: 642, endPoint x: 428, endPoint y: 625, distance: 50.0
click at [381, 641] on textarea at bounding box center [632, 653] width 638 height 64
click at [339, 640] on textarea at bounding box center [632, 653] width 638 height 64
click at [756, 630] on textarea at bounding box center [632, 653] width 638 height 64
click at [408, 640] on textarea at bounding box center [632, 653] width 638 height 64
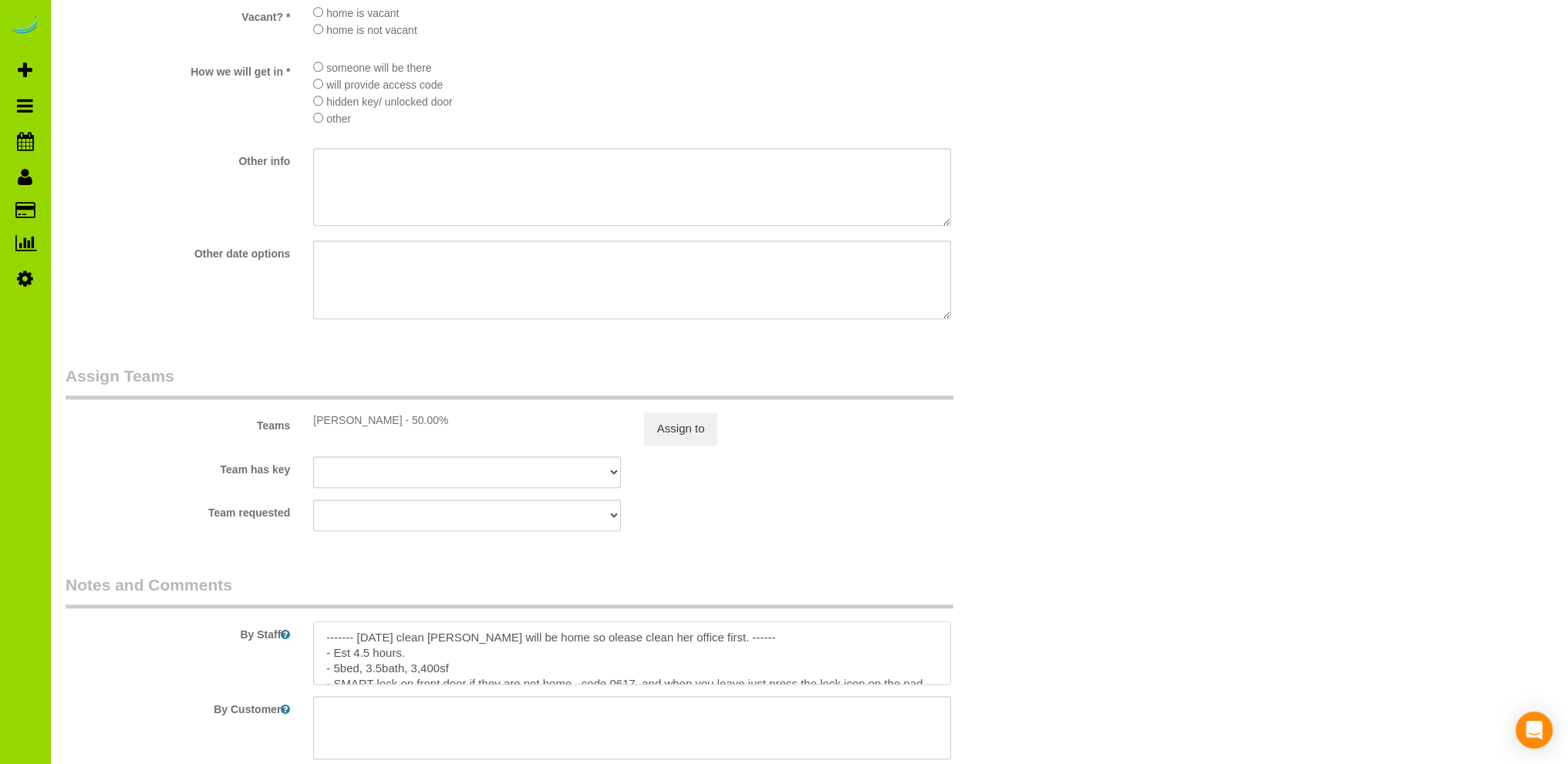
click at [580, 641] on textarea at bounding box center [632, 653] width 638 height 64
click at [696, 644] on textarea at bounding box center [632, 653] width 638 height 64
type textarea "------- Tue 10/14/25 clean Jaclyn will be home so please clean her office and h…"
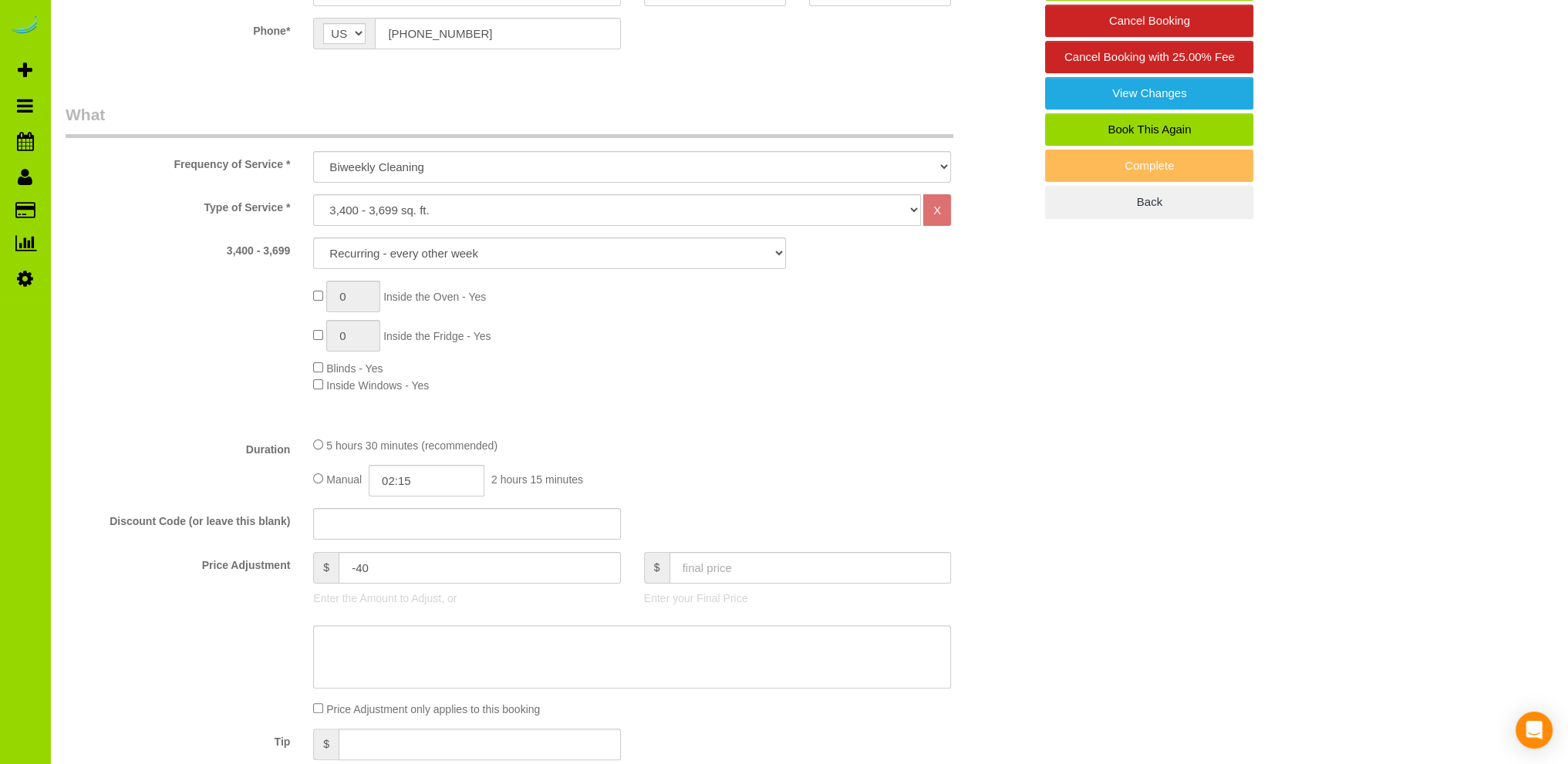
scroll to position [0, 0]
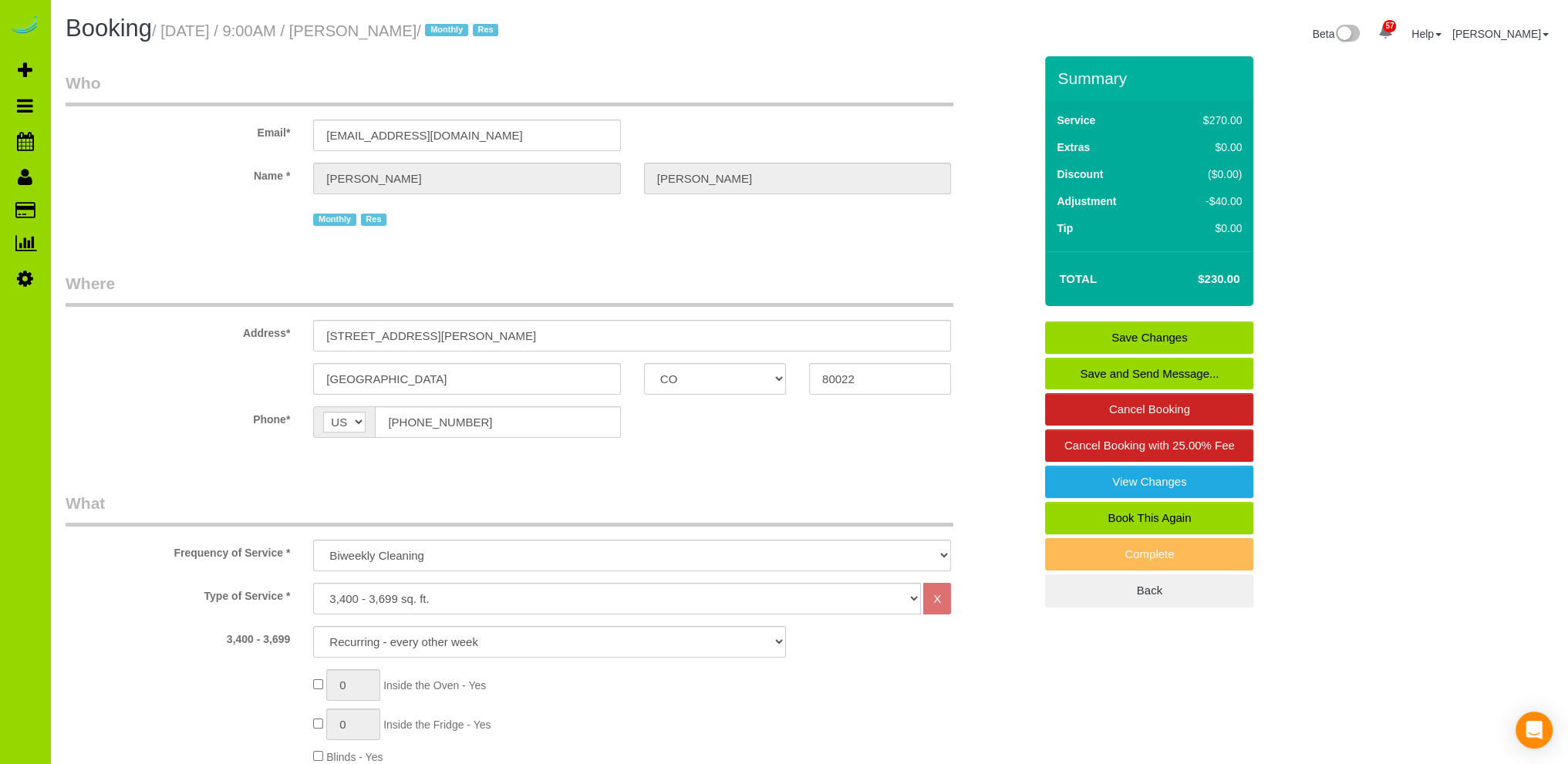
click at [1123, 326] on link "Save Changes" at bounding box center [1149, 337] width 208 height 33
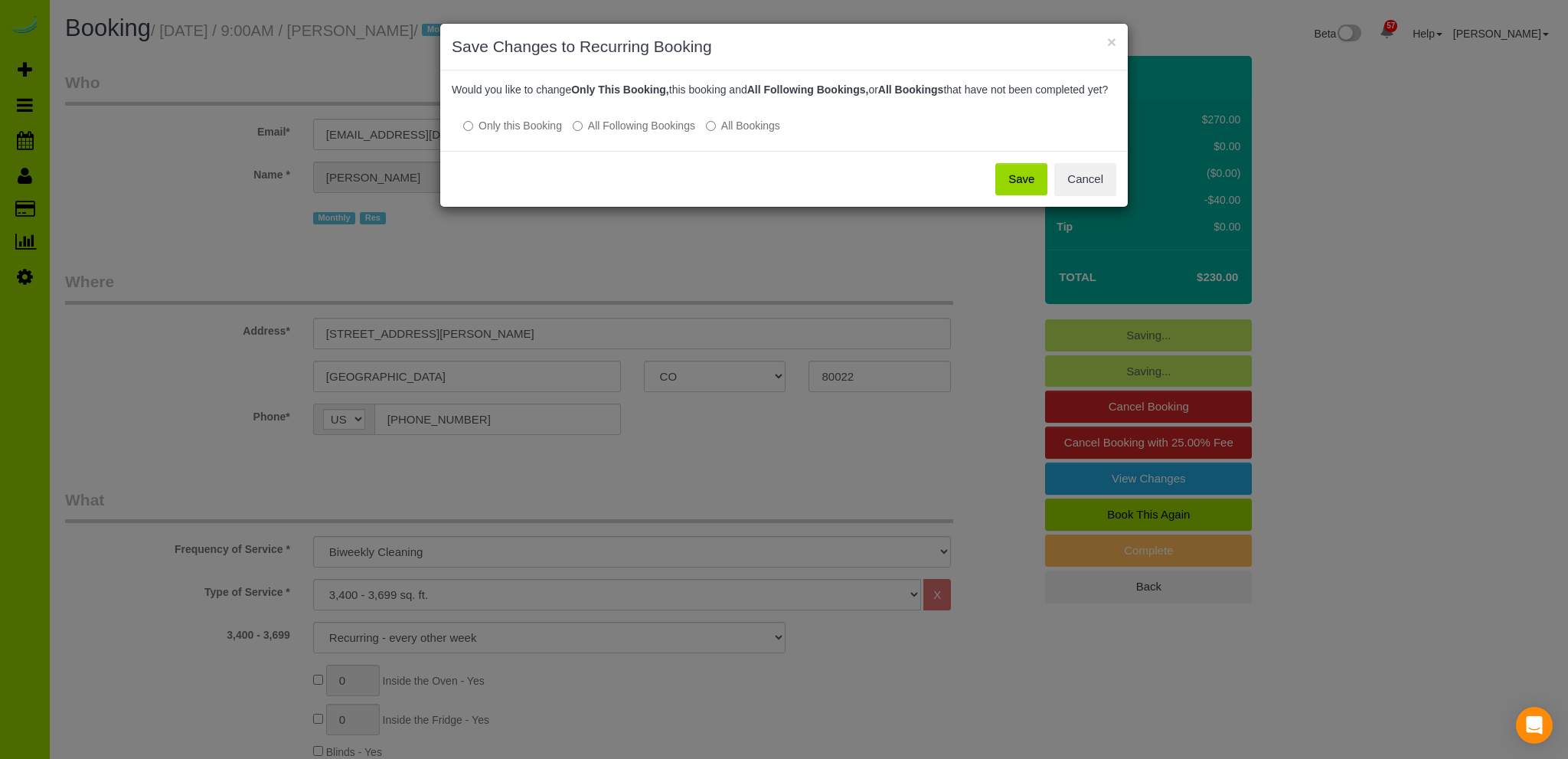
click at [1018, 189] on button "Save" at bounding box center [1021, 179] width 52 height 32
